Goal: Transaction & Acquisition: Subscribe to service/newsletter

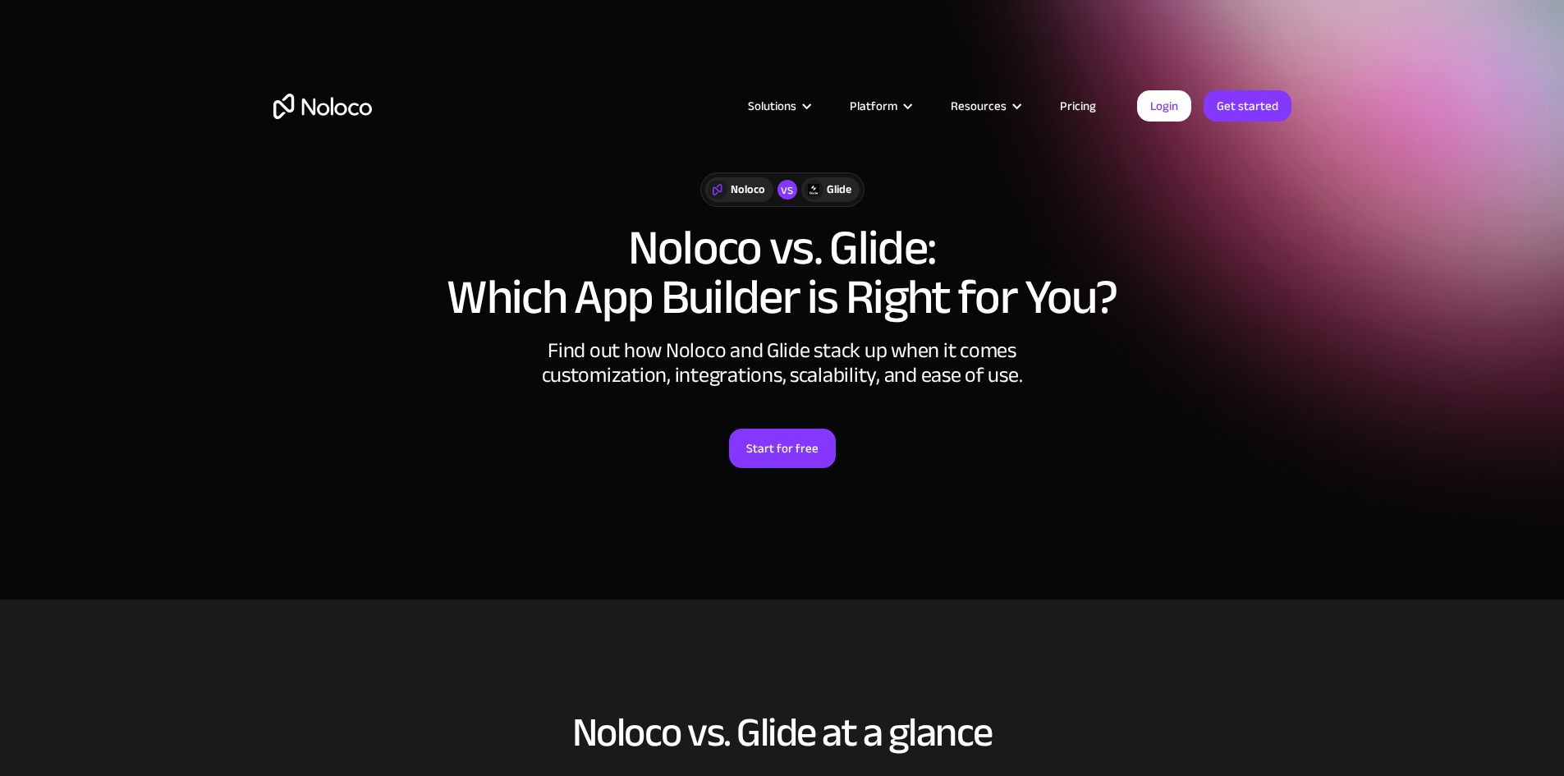
click at [781, 442] on link "Start for free" at bounding box center [782, 448] width 107 height 39
click at [1081, 105] on link "Pricing" at bounding box center [1077, 105] width 77 height 21
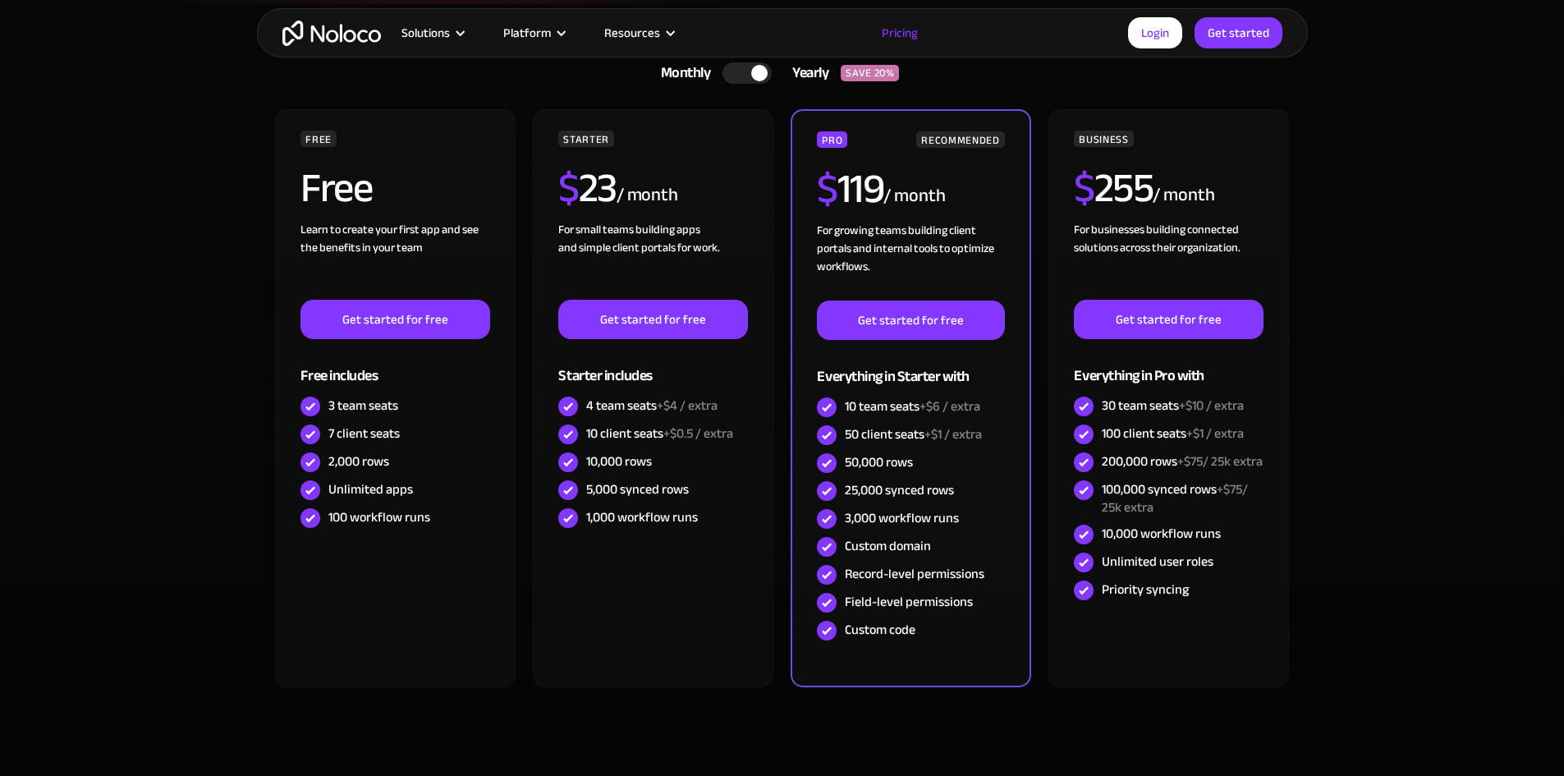
scroll to position [367, 0]
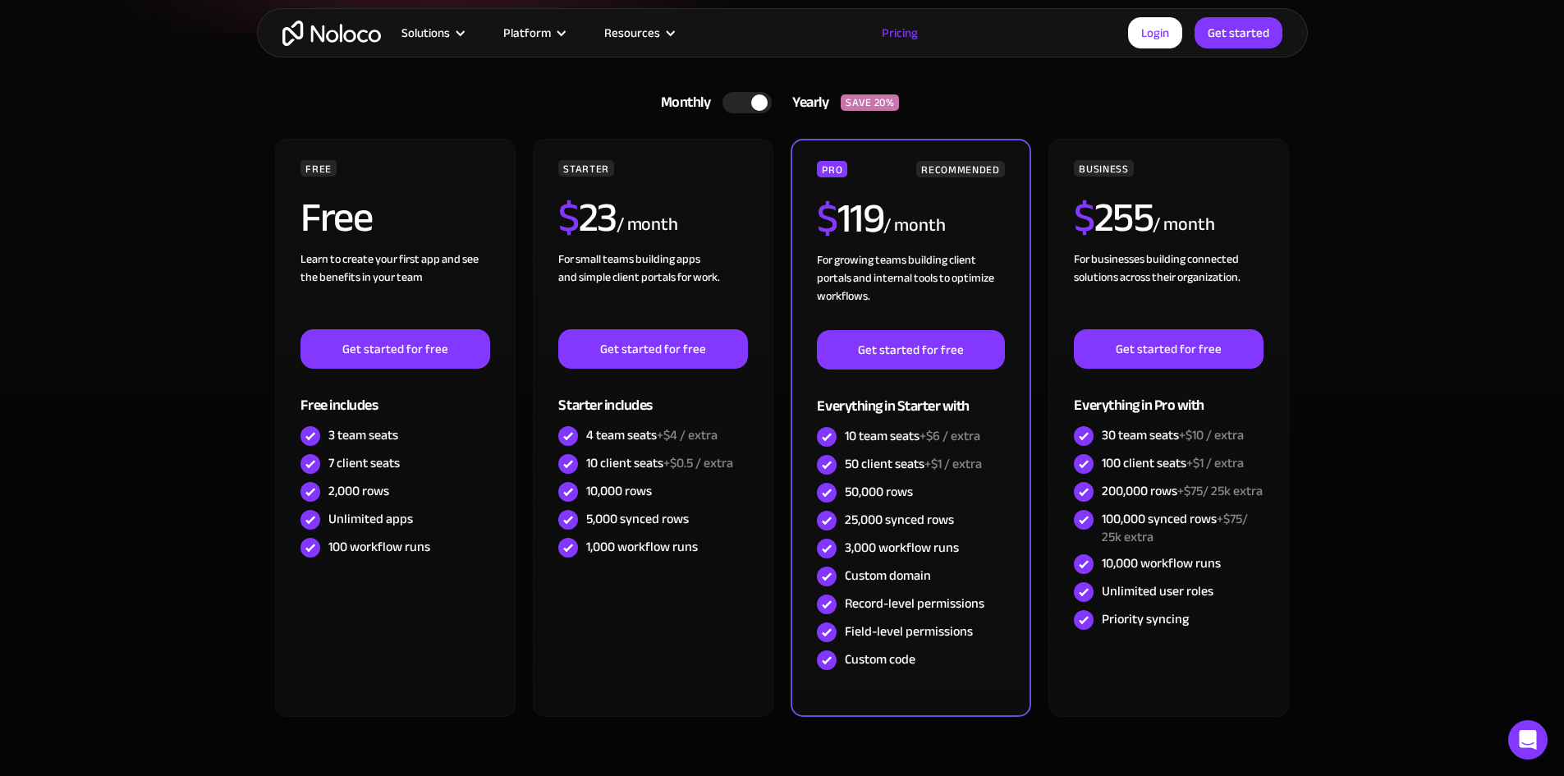
click at [1563, 91] on html "A plan for organizations of all sizes Use Noloco for Free. Upgrade to increase …" at bounding box center [782, 21] width 1564 height 776
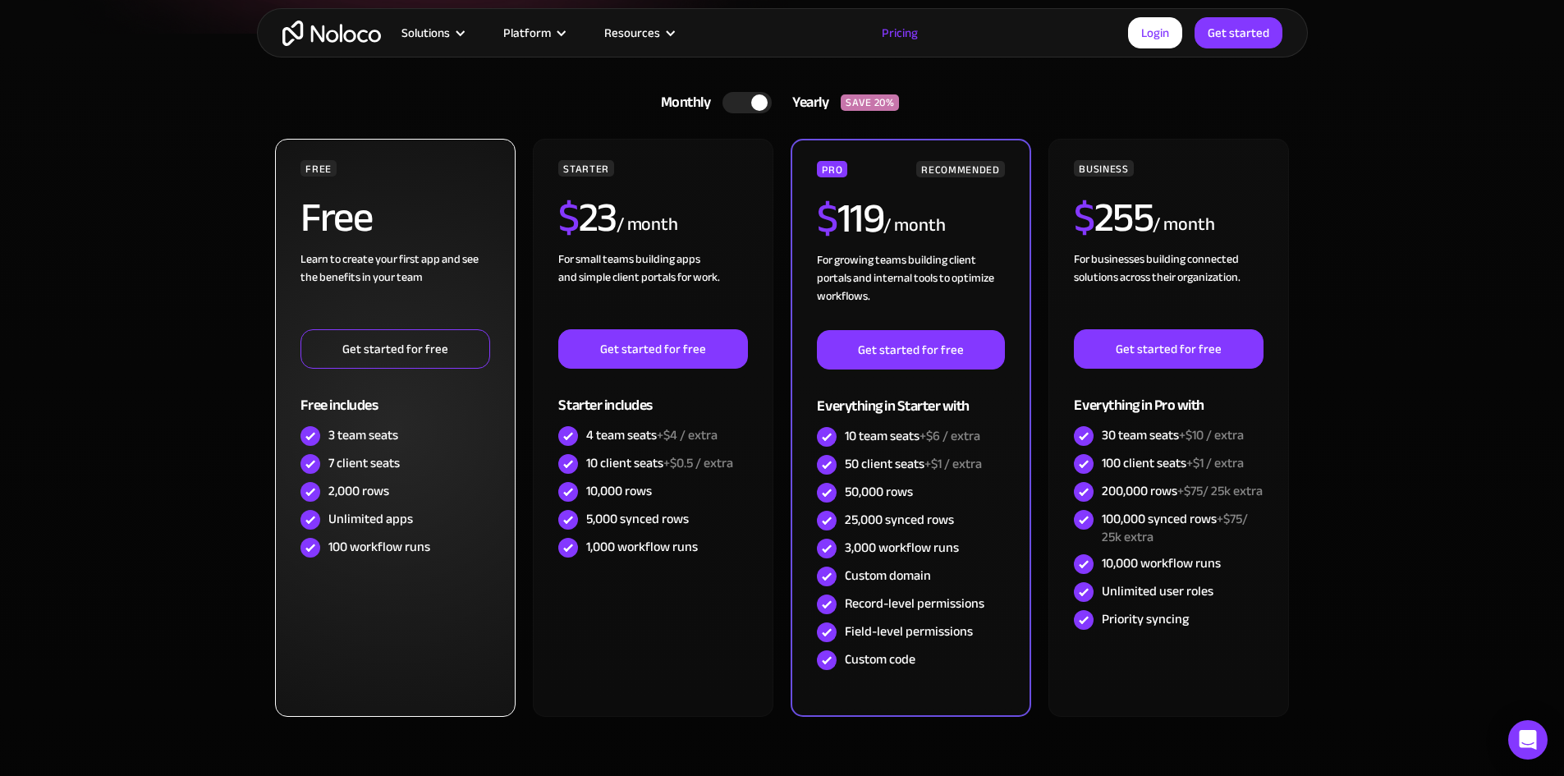
click at [397, 344] on link "Get started for free" at bounding box center [395, 348] width 189 height 39
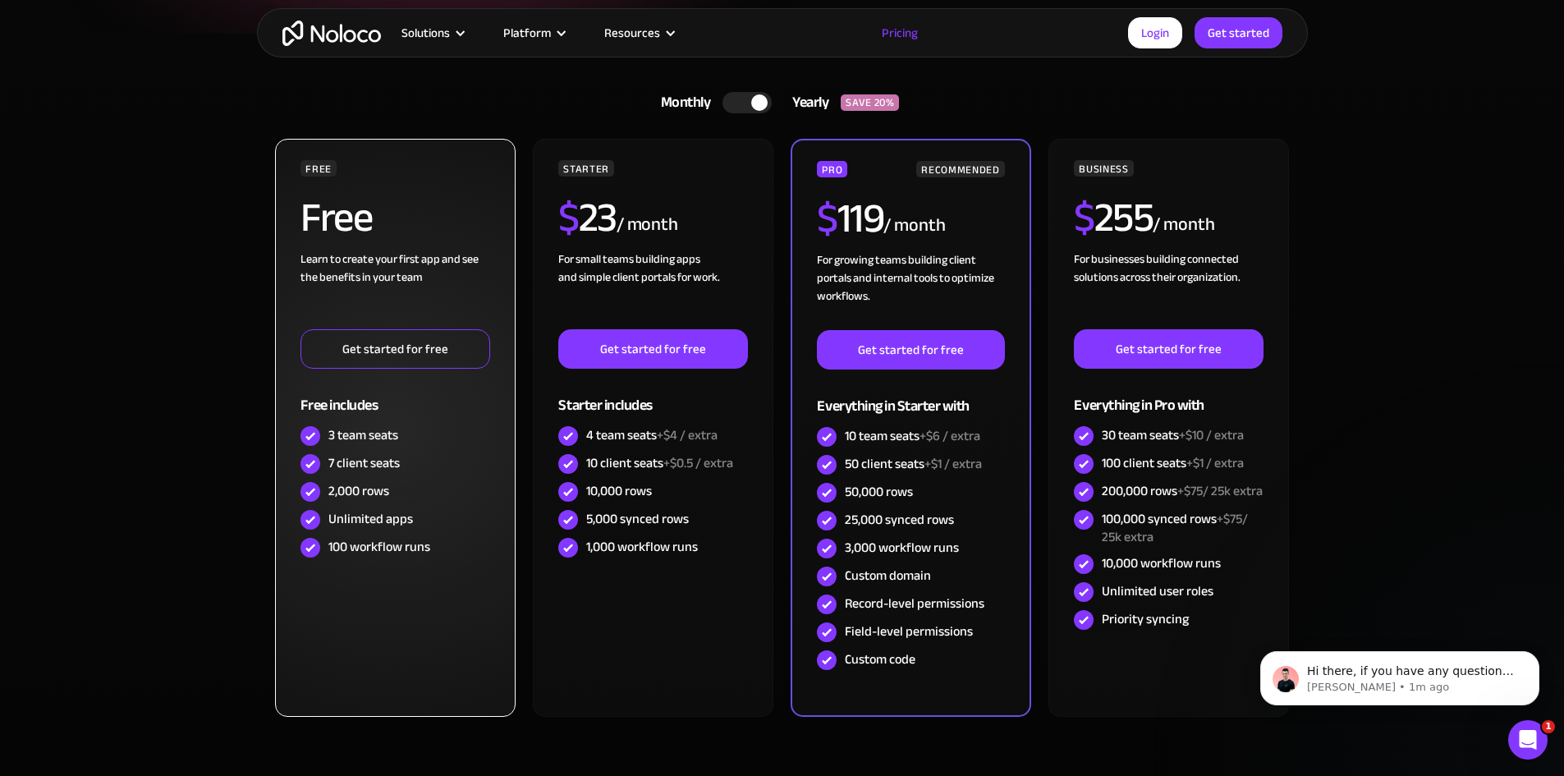
scroll to position [0, 0]
